Goal: Check status: Check status

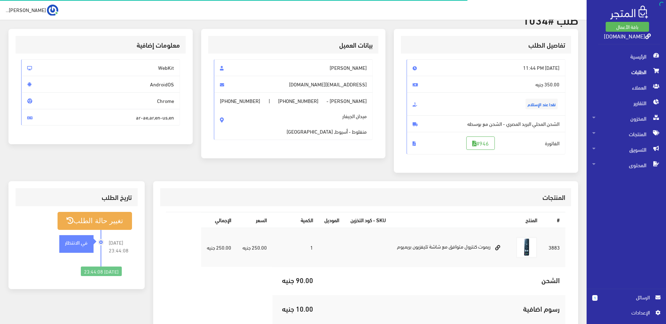
scroll to position [36, 0]
click at [631, 75] on span "الطلبات" at bounding box center [626, 72] width 68 height 16
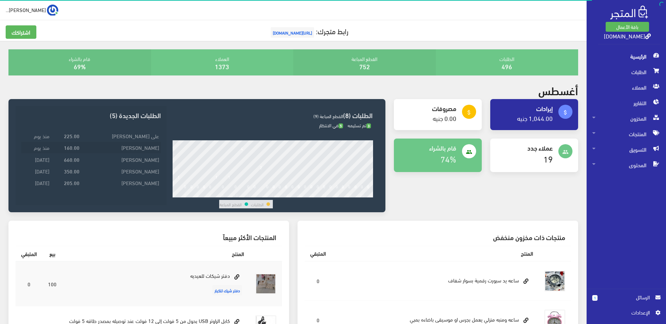
click at [140, 150] on td "[PERSON_NAME]" at bounding box center [121, 148] width 80 height 12
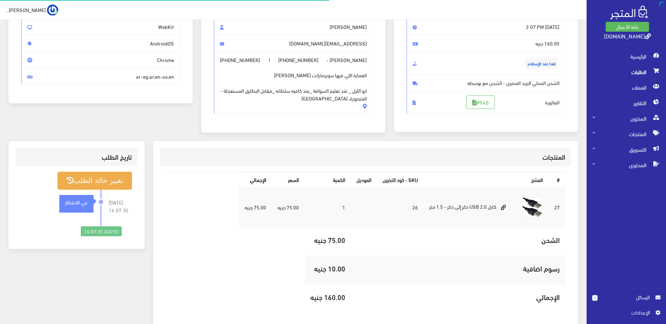
scroll to position [16, 0]
